Goal: Information Seeking & Learning: Check status

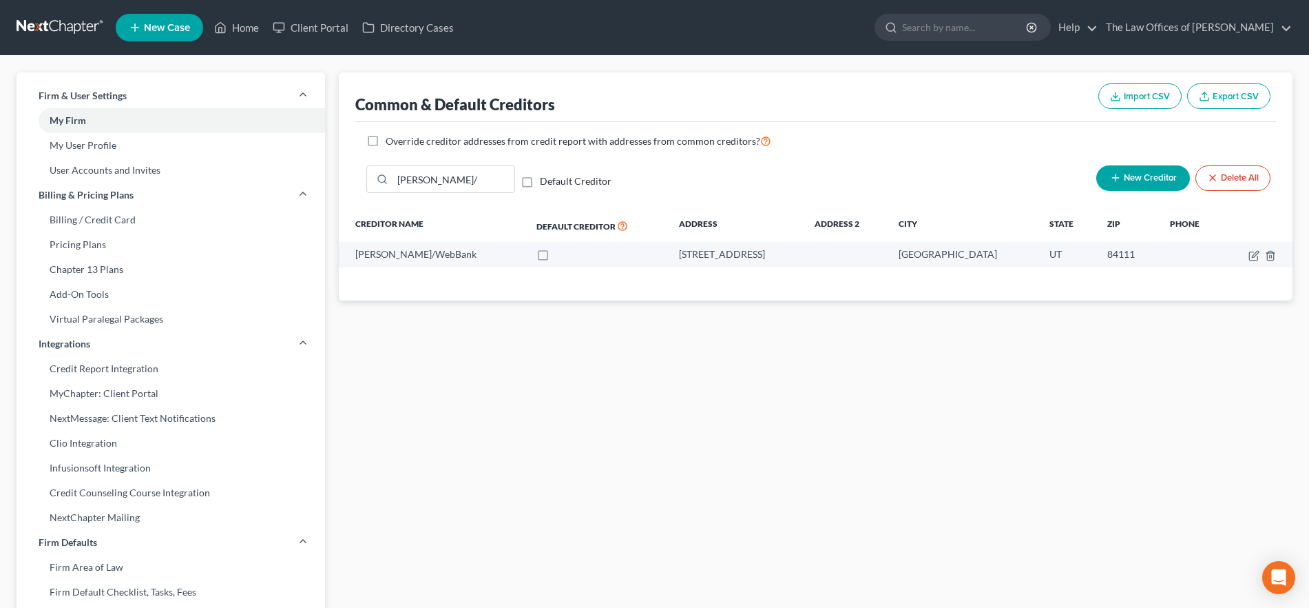
scroll to position [2, 0]
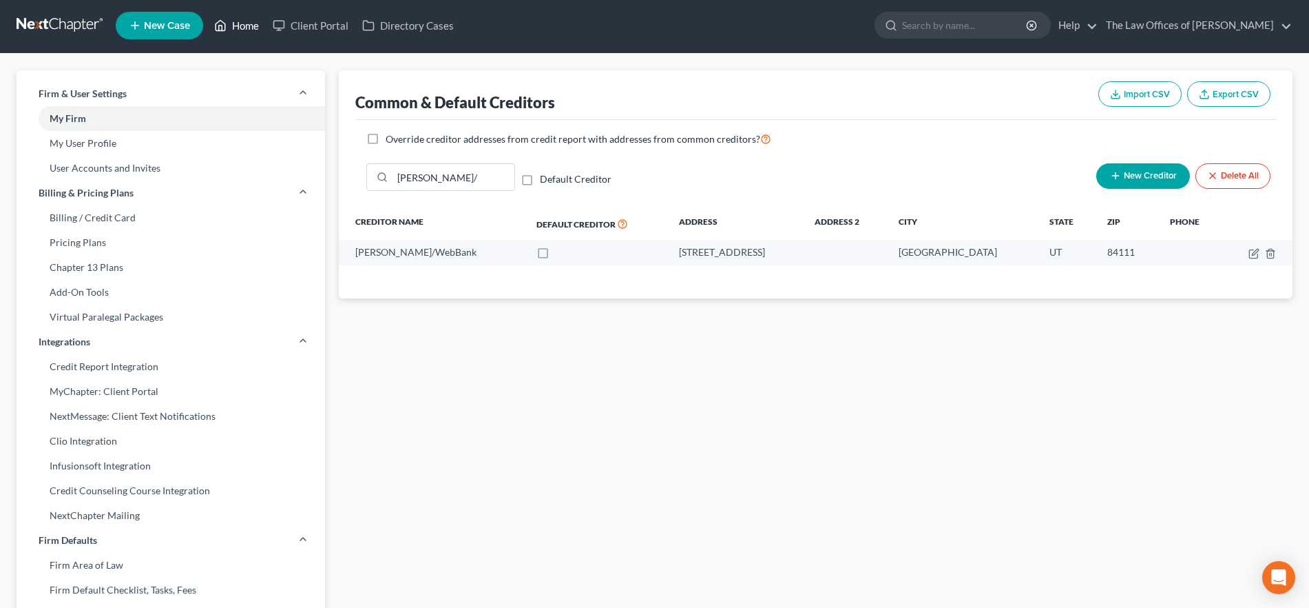
click at [252, 28] on link "Home" at bounding box center [236, 25] width 59 height 25
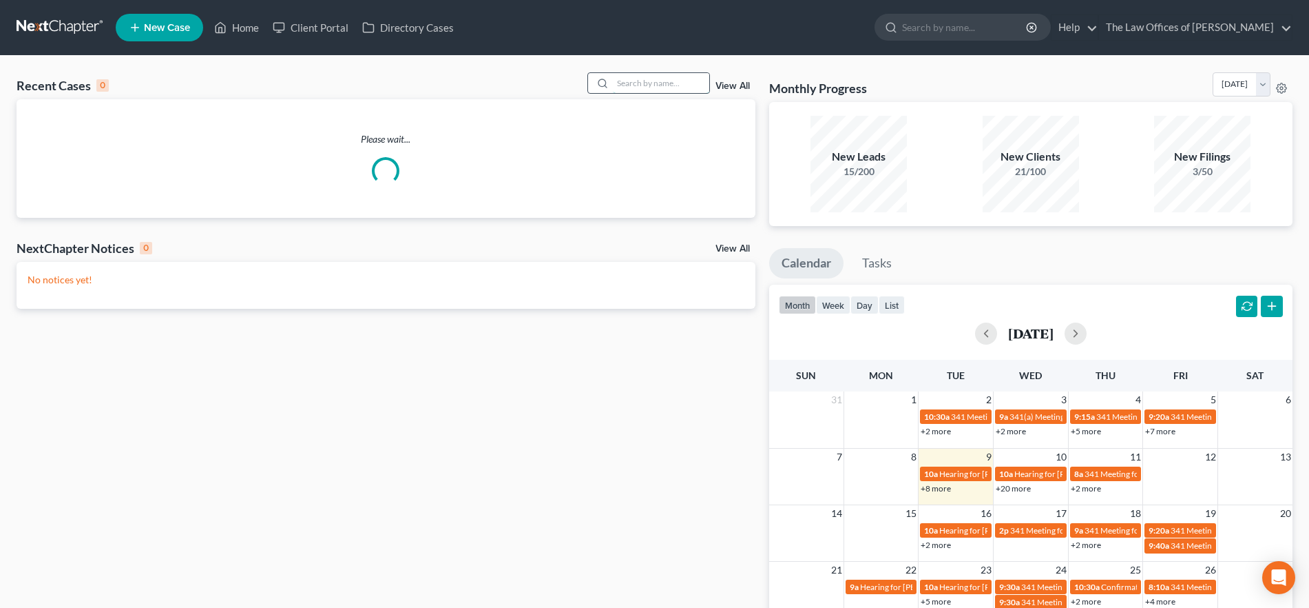
click at [647, 78] on input "search" at bounding box center [661, 83] width 96 height 20
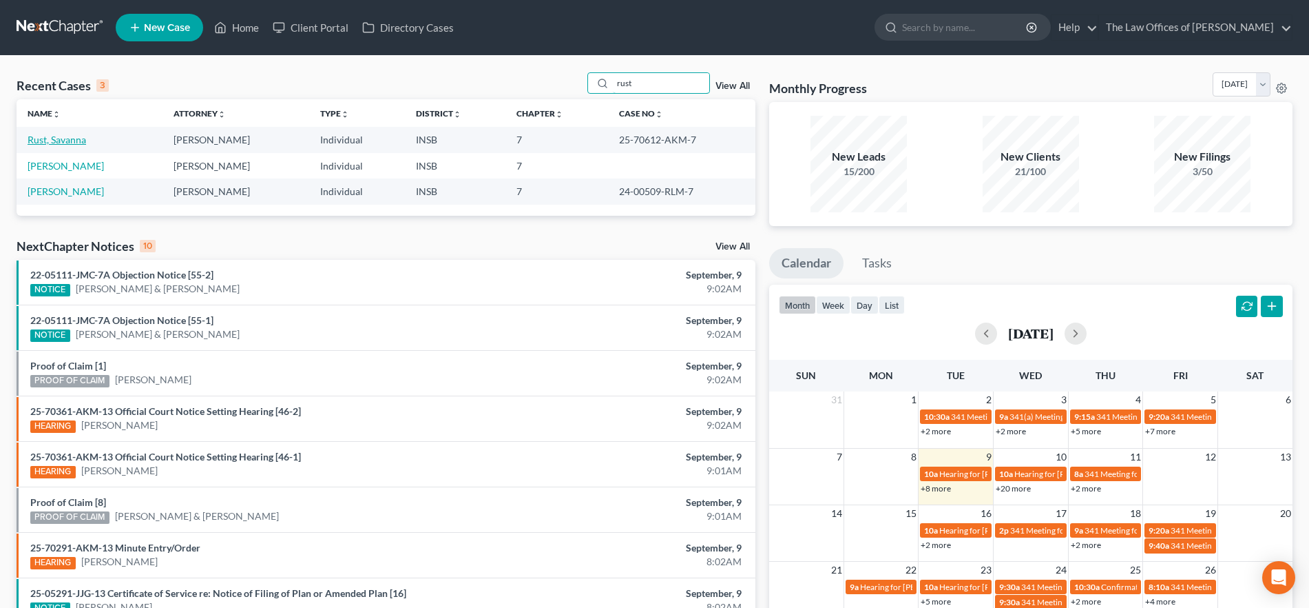
type input "rust"
click at [64, 138] on link "Rust, Savanna" at bounding box center [57, 140] width 59 height 12
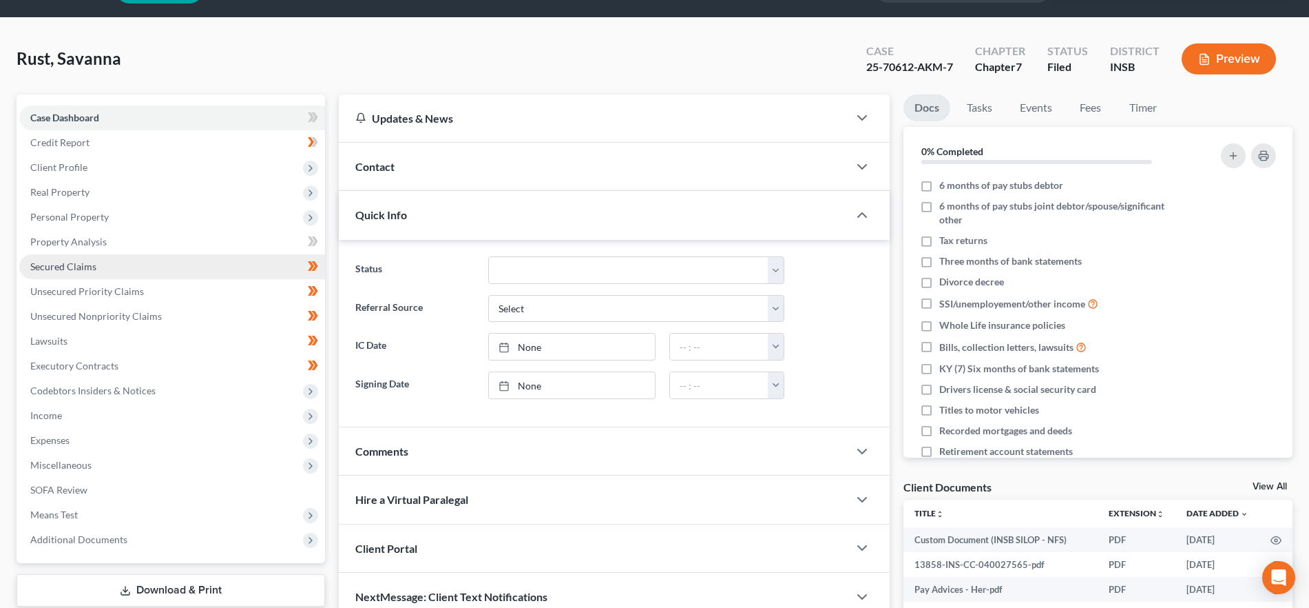
scroll to position [125, 0]
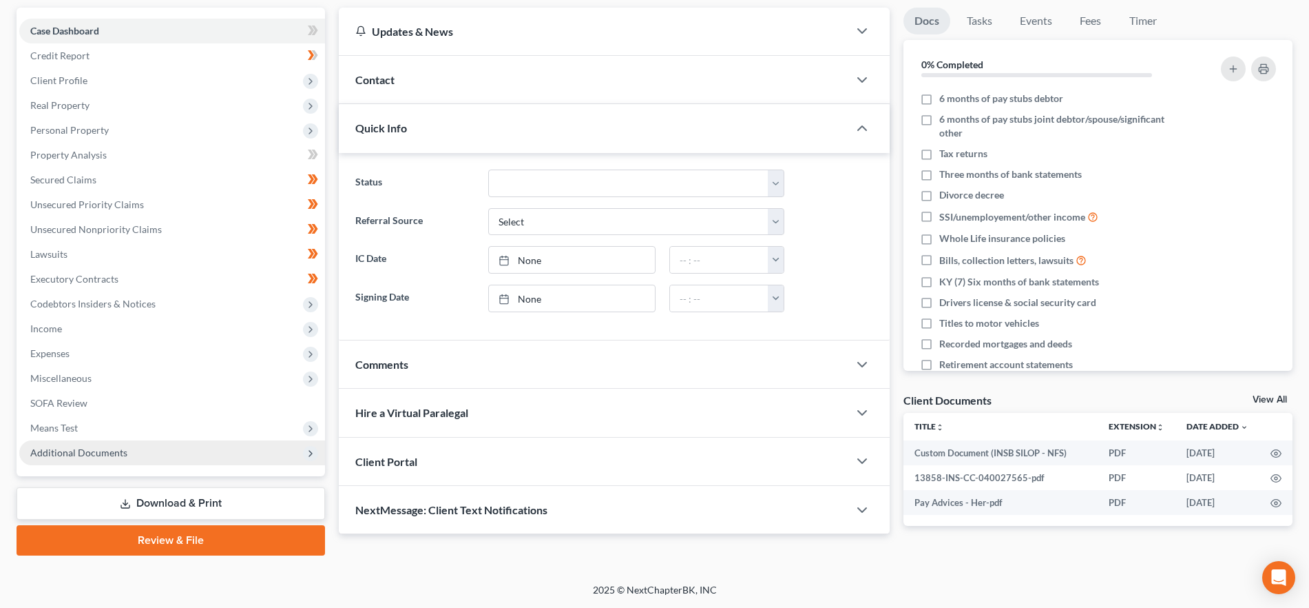
click at [149, 451] on span "Additional Documents" at bounding box center [172, 452] width 306 height 25
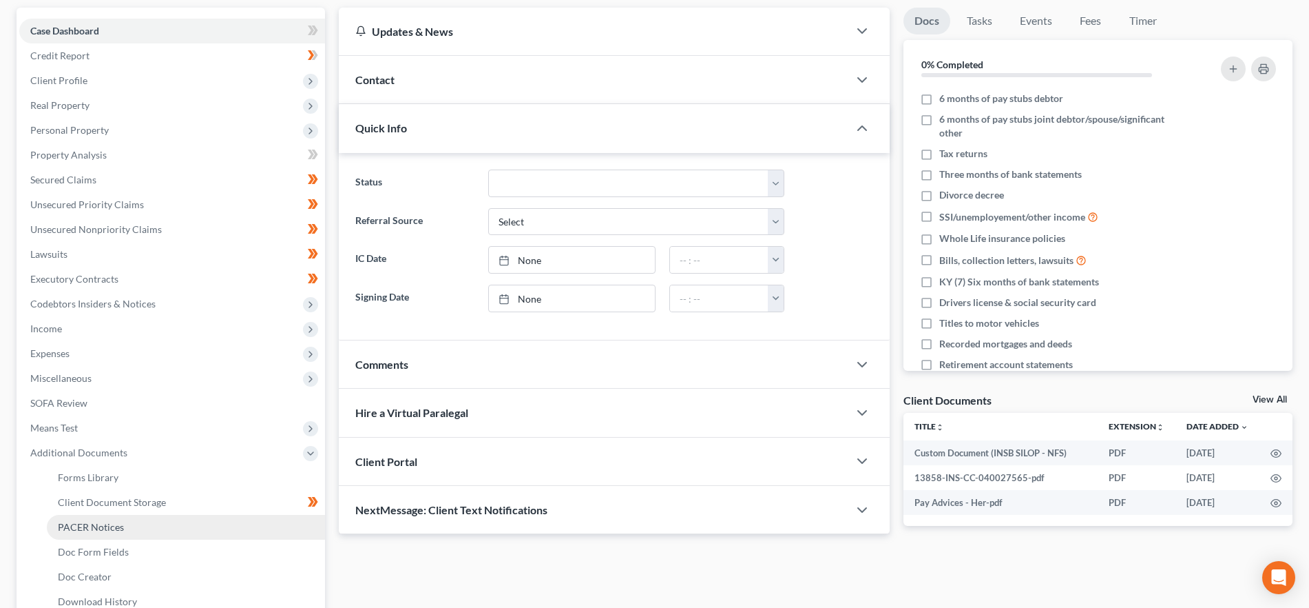
click at [165, 525] on link "PACER Notices" at bounding box center [186, 527] width 278 height 25
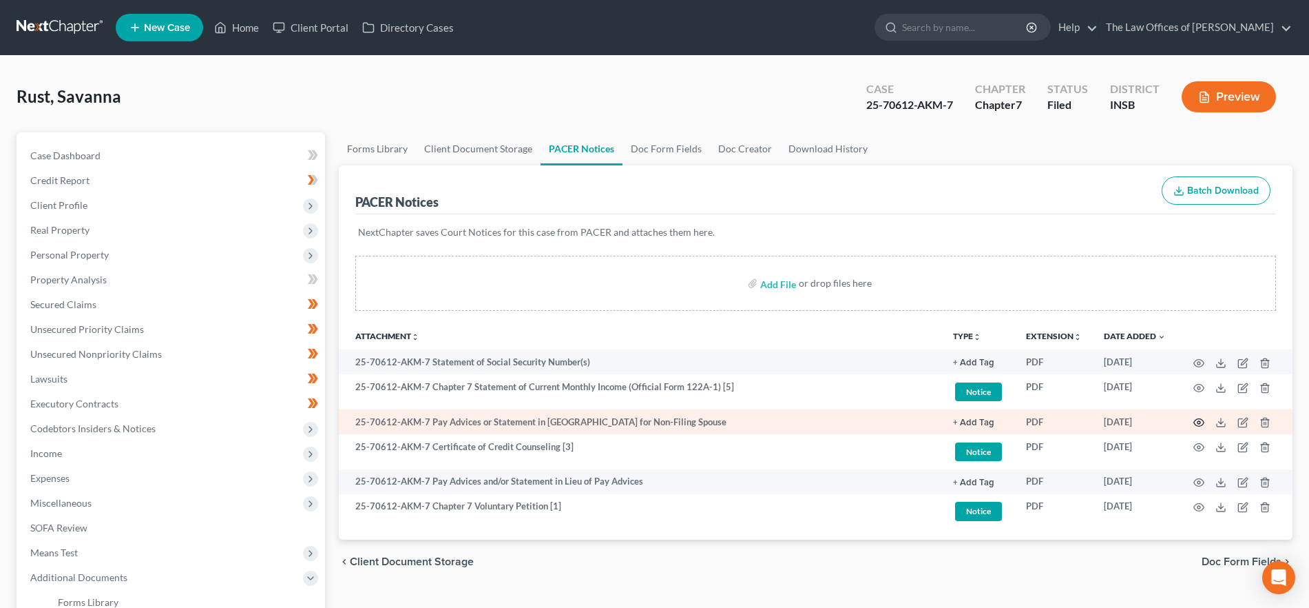
click at [1198, 419] on icon "button" at bounding box center [1199, 423] width 10 height 8
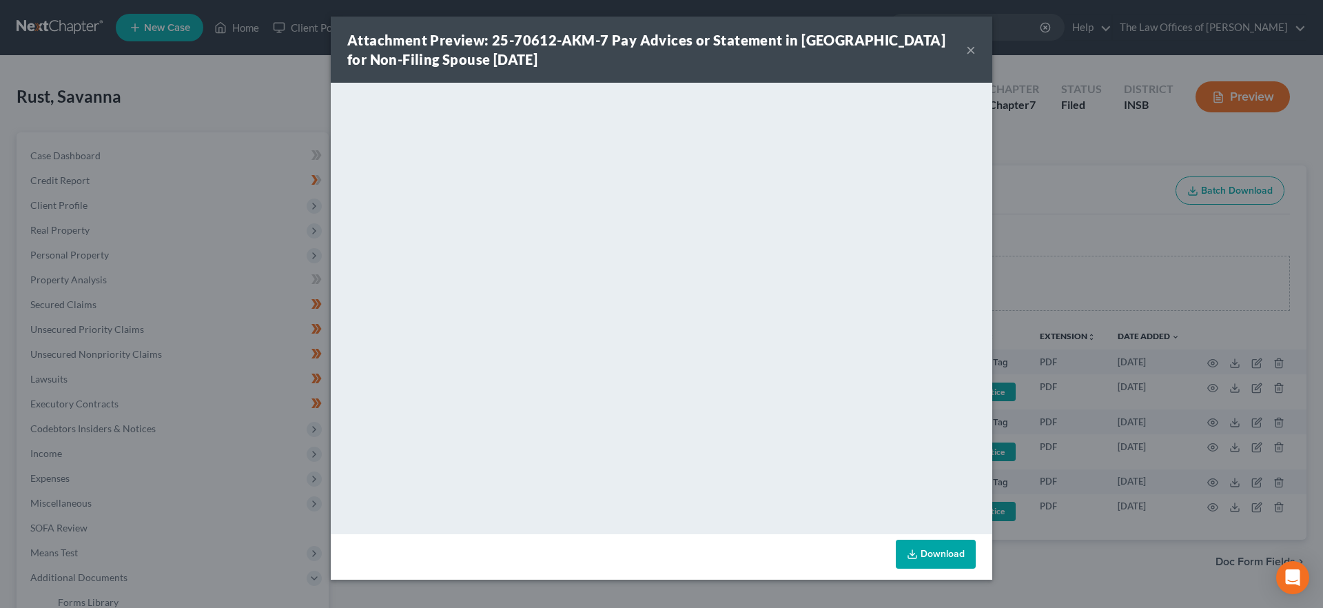
click at [945, 48] on strong "Attachment Preview: 25-70612-AKM-7 Pay Advices or Statement in [GEOGRAPHIC_DATA…" at bounding box center [646, 50] width 598 height 36
click at [971, 44] on button "×" at bounding box center [971, 49] width 10 height 17
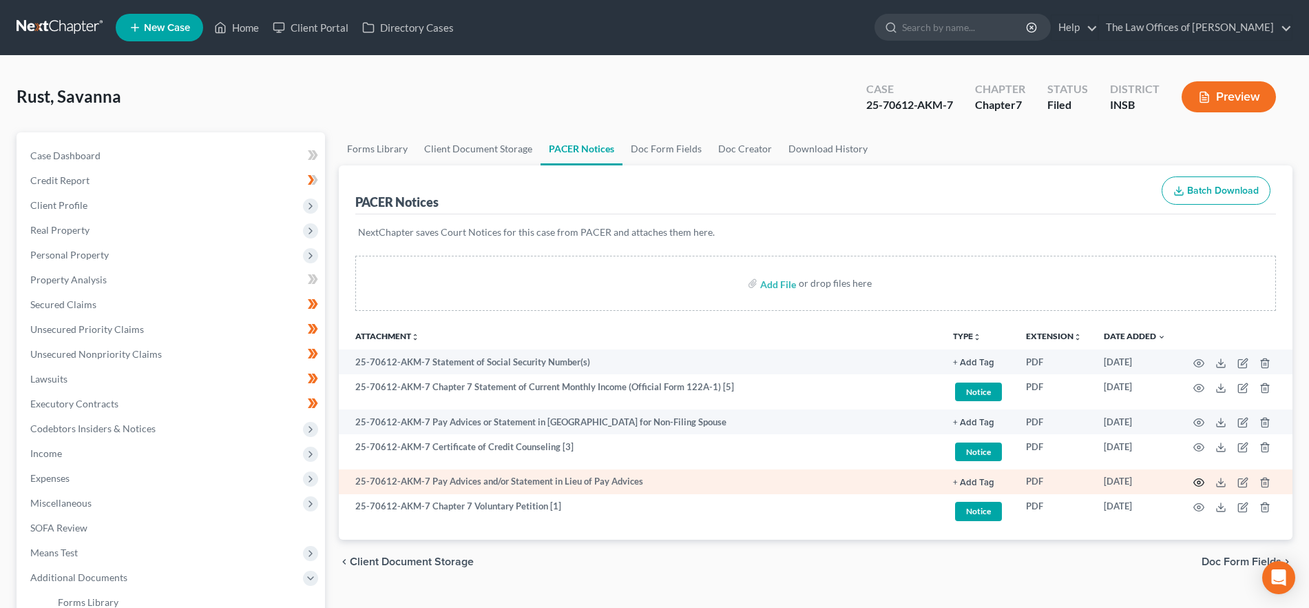
click at [1195, 479] on icon "button" at bounding box center [1199, 482] width 11 height 11
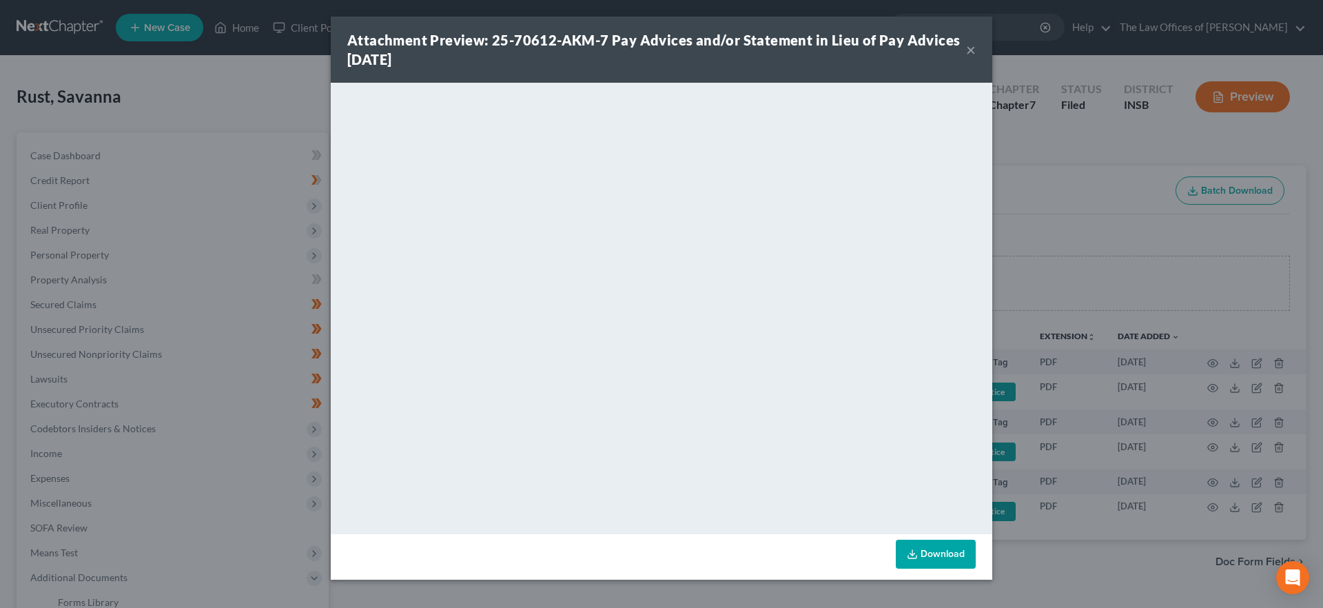
click at [971, 50] on button "×" at bounding box center [971, 49] width 10 height 17
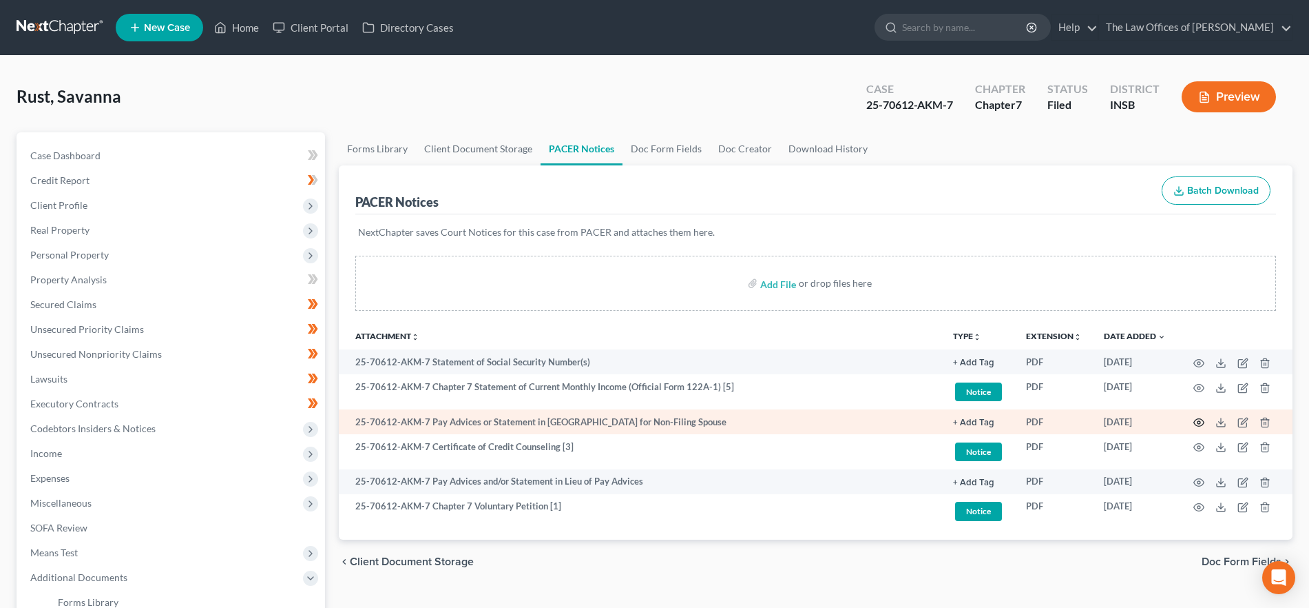
click at [1197, 419] on icon "button" at bounding box center [1199, 423] width 10 height 8
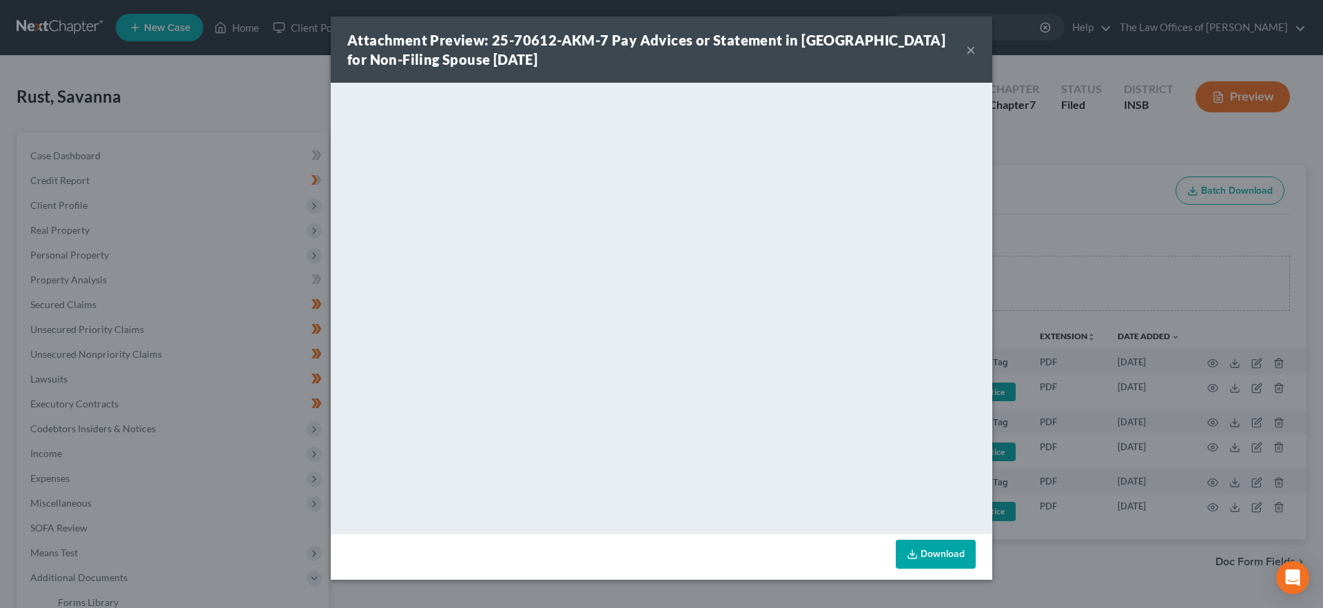
click at [970, 43] on button "×" at bounding box center [971, 49] width 10 height 17
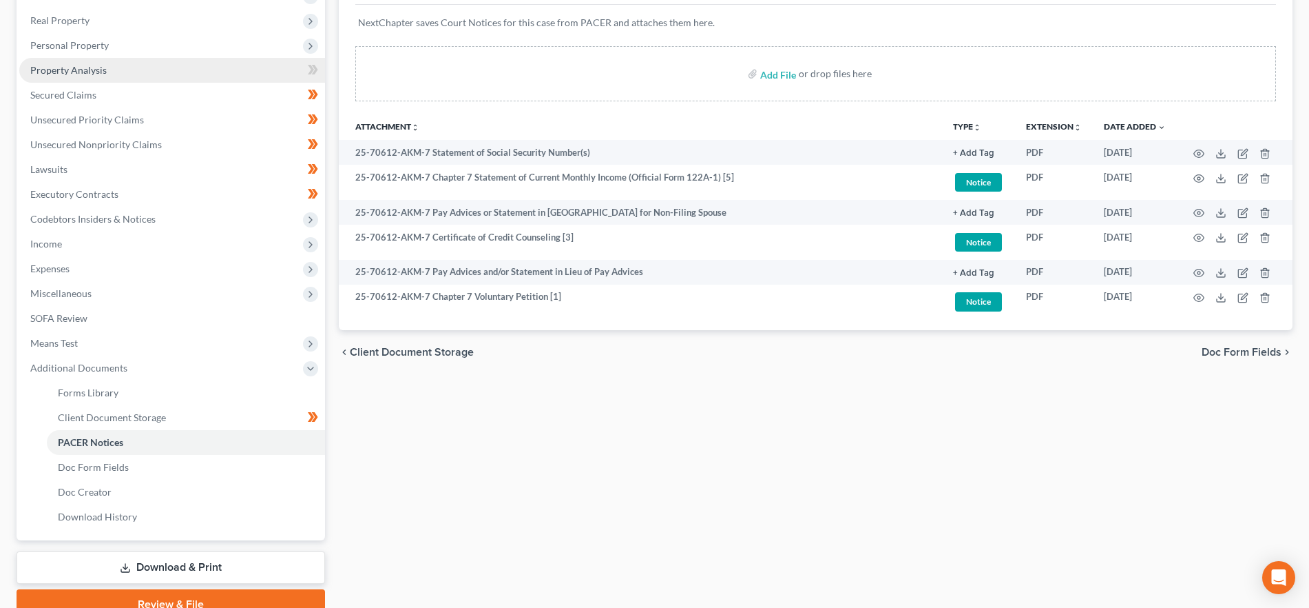
scroll to position [220, 0]
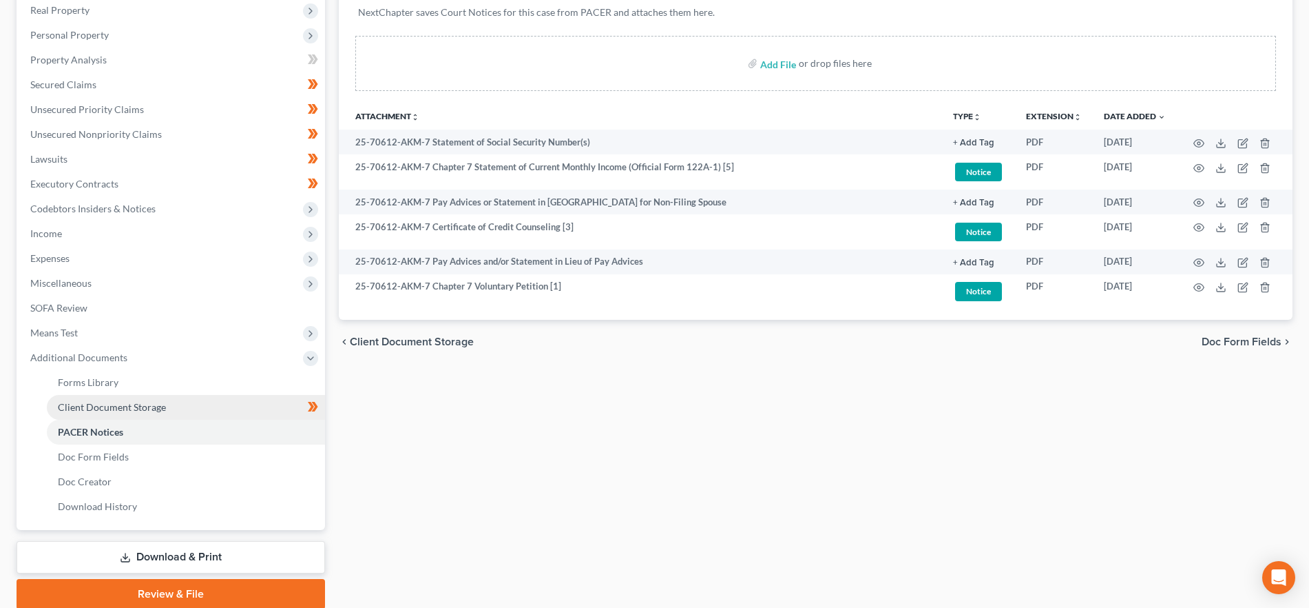
click at [152, 408] on span "Client Document Storage" at bounding box center [112, 407] width 108 height 12
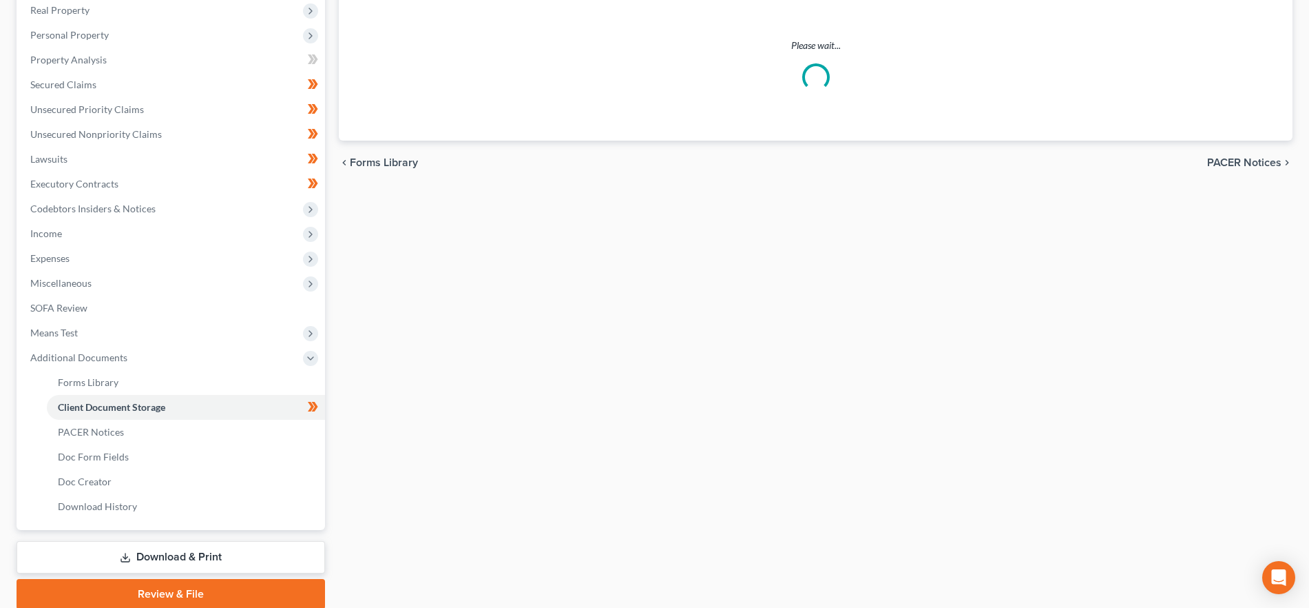
scroll to position [55, 0]
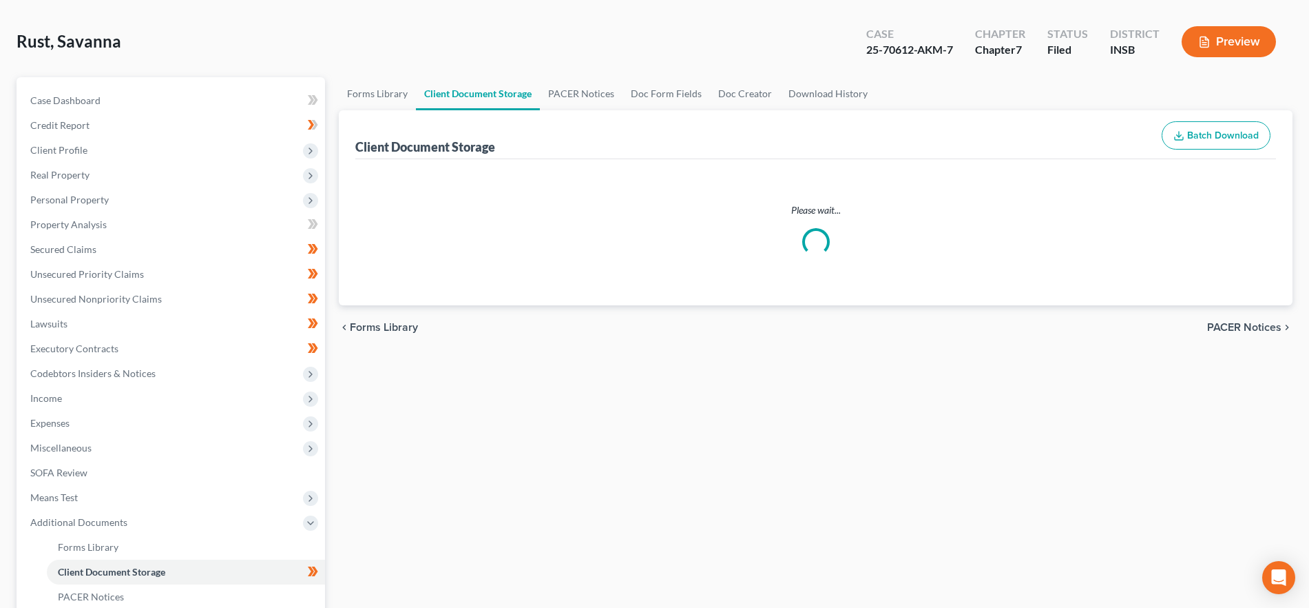
select select "15"
select select "9"
select select "16"
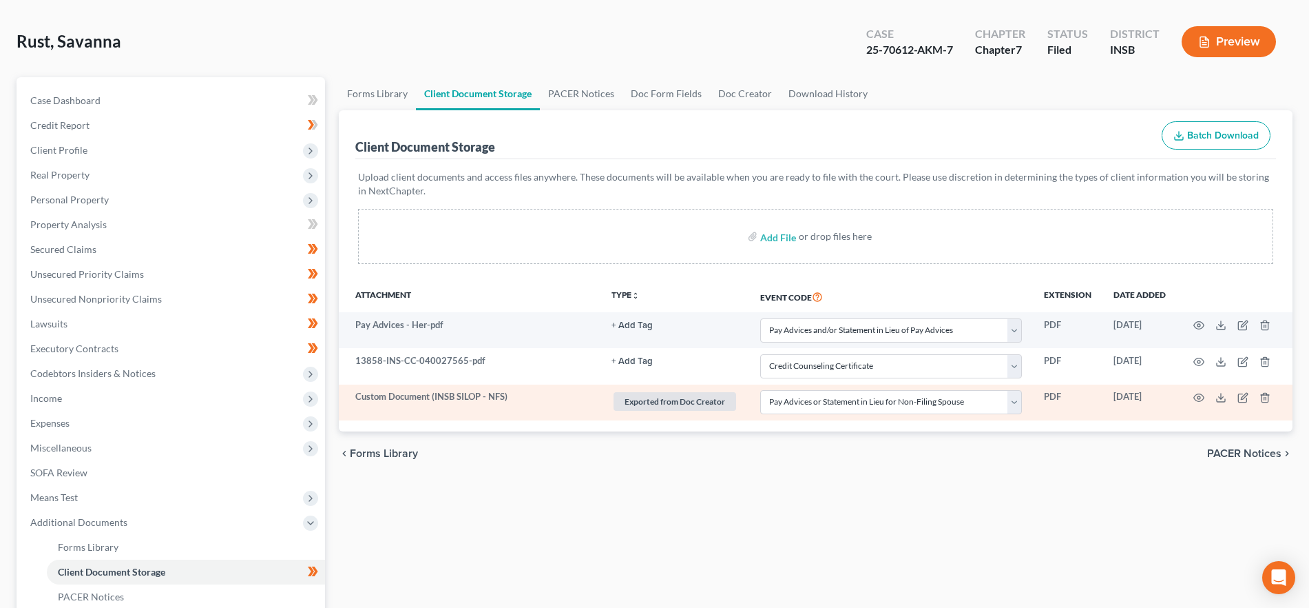
scroll to position [0, 0]
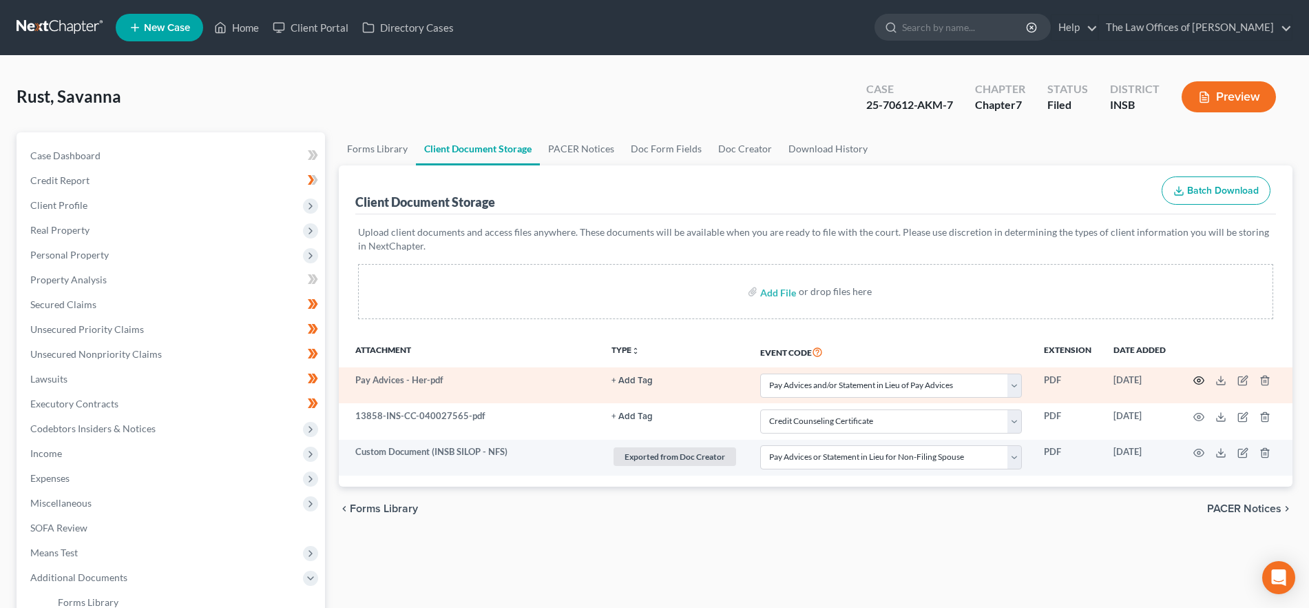
click at [1199, 380] on icon "button" at bounding box center [1199, 380] width 11 height 11
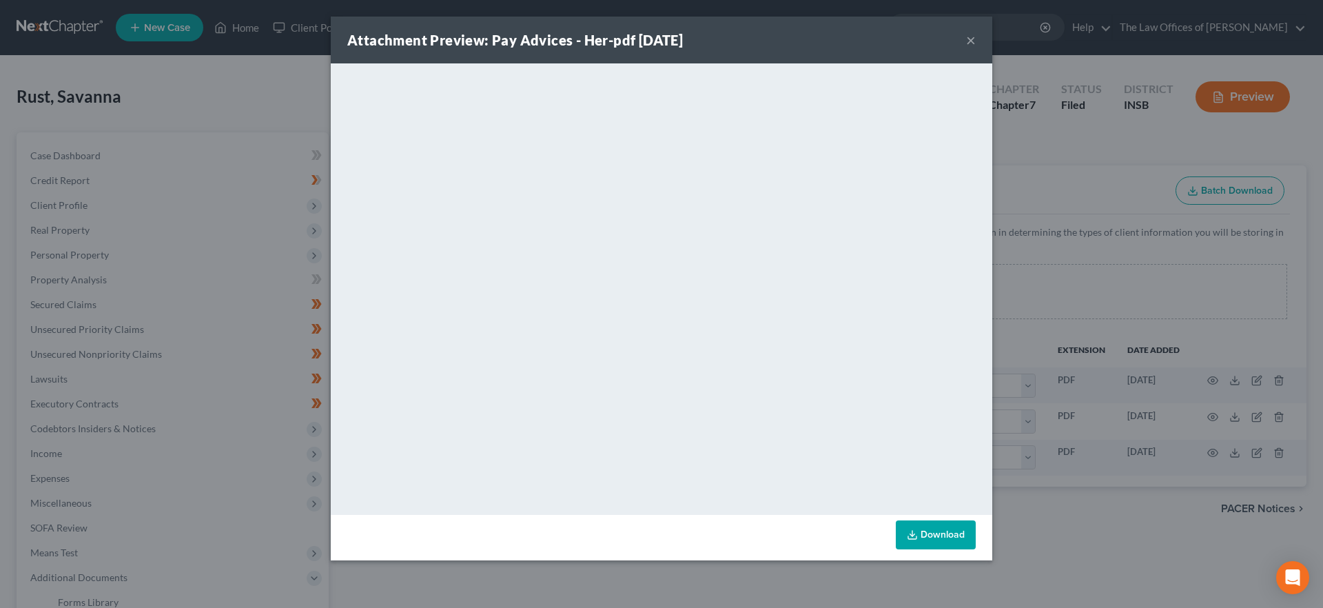
click at [969, 37] on button "×" at bounding box center [971, 40] width 10 height 17
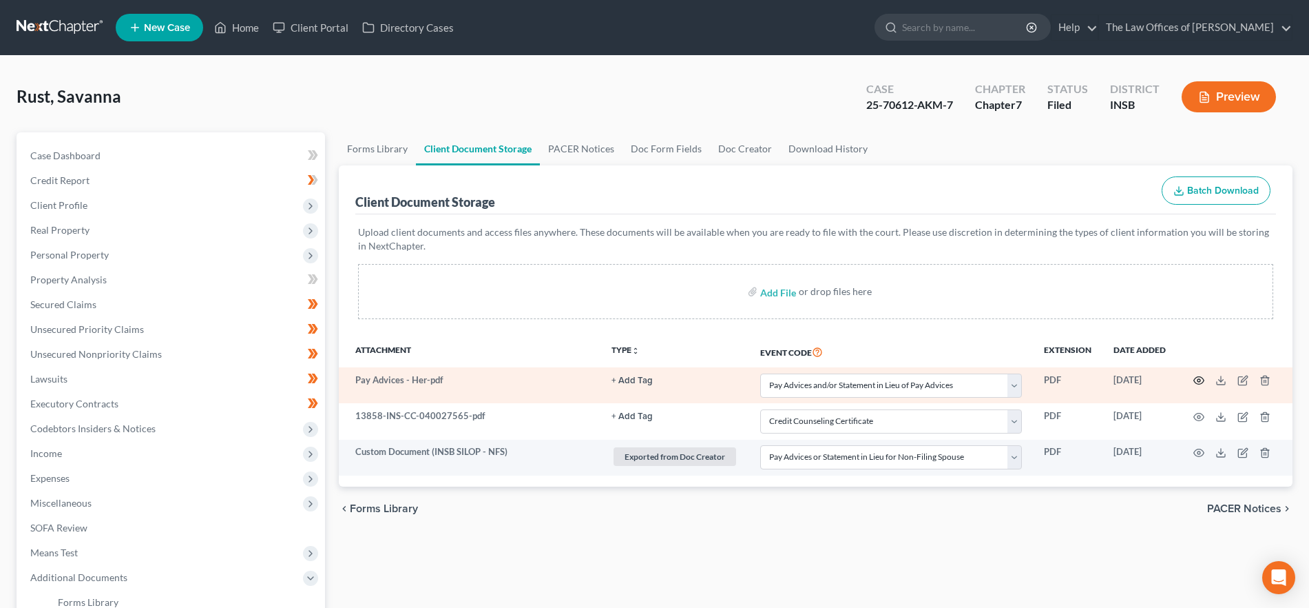
click at [1198, 379] on circle "button" at bounding box center [1199, 380] width 3 height 3
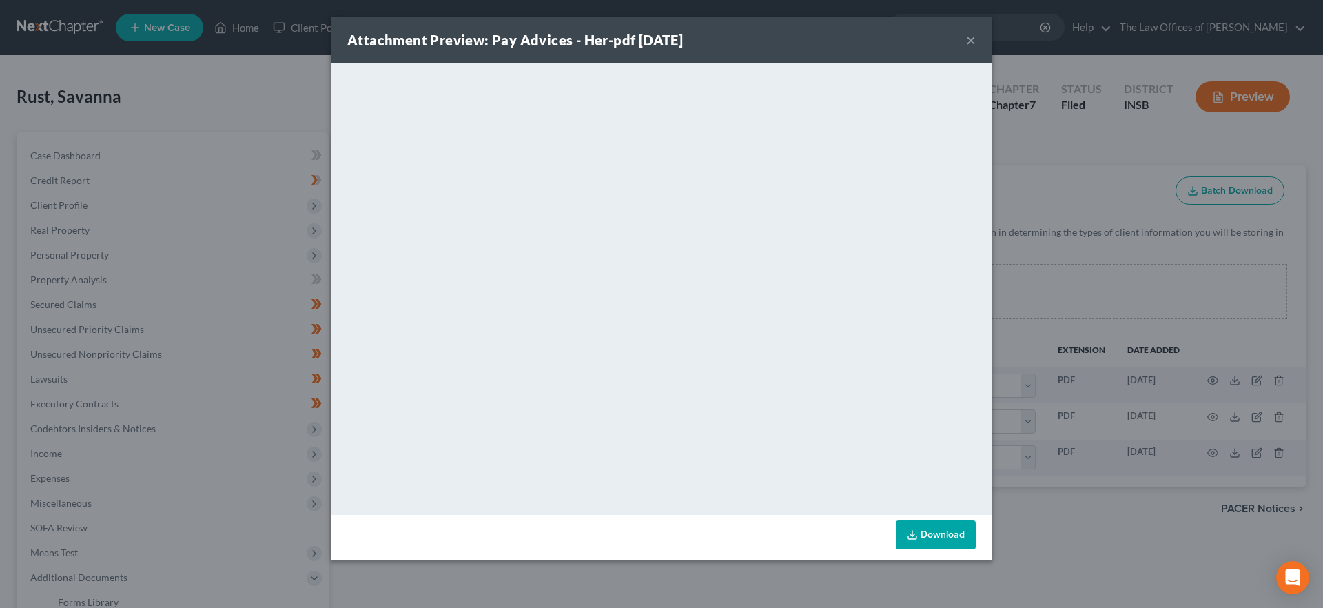
click at [972, 36] on button "×" at bounding box center [971, 40] width 10 height 17
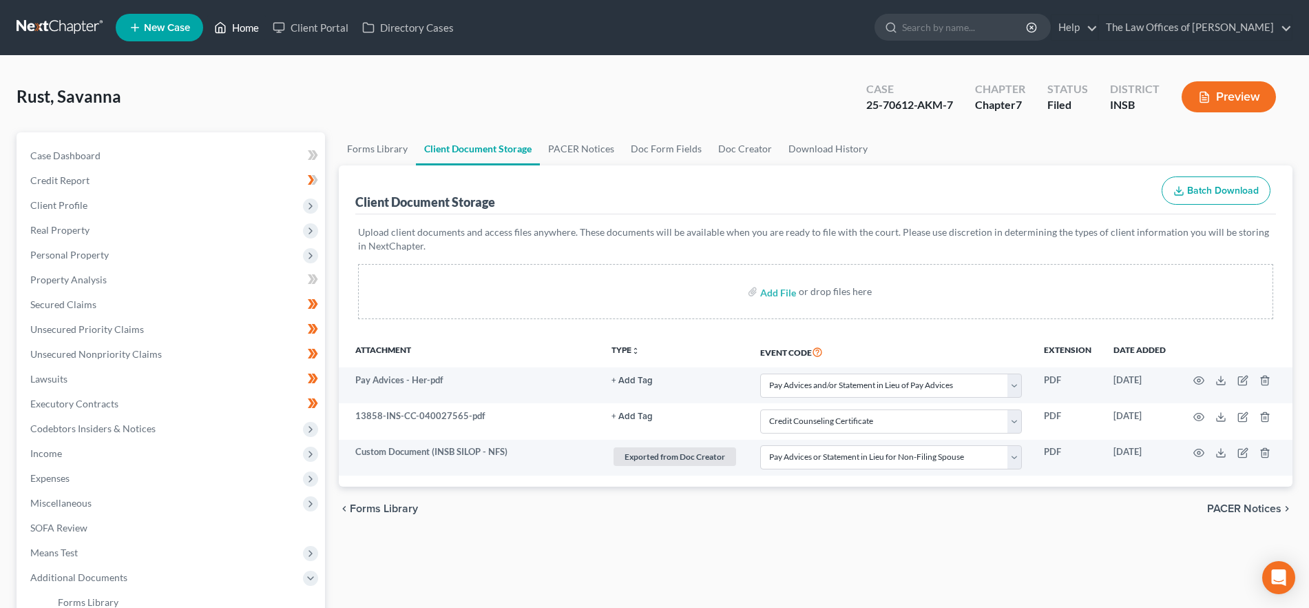
drag, startPoint x: 234, startPoint y: 19, endPoint x: 250, endPoint y: 23, distance: 16.6
click at [234, 19] on link "Home" at bounding box center [236, 27] width 59 height 25
